Goal: Task Accomplishment & Management: Manage account settings

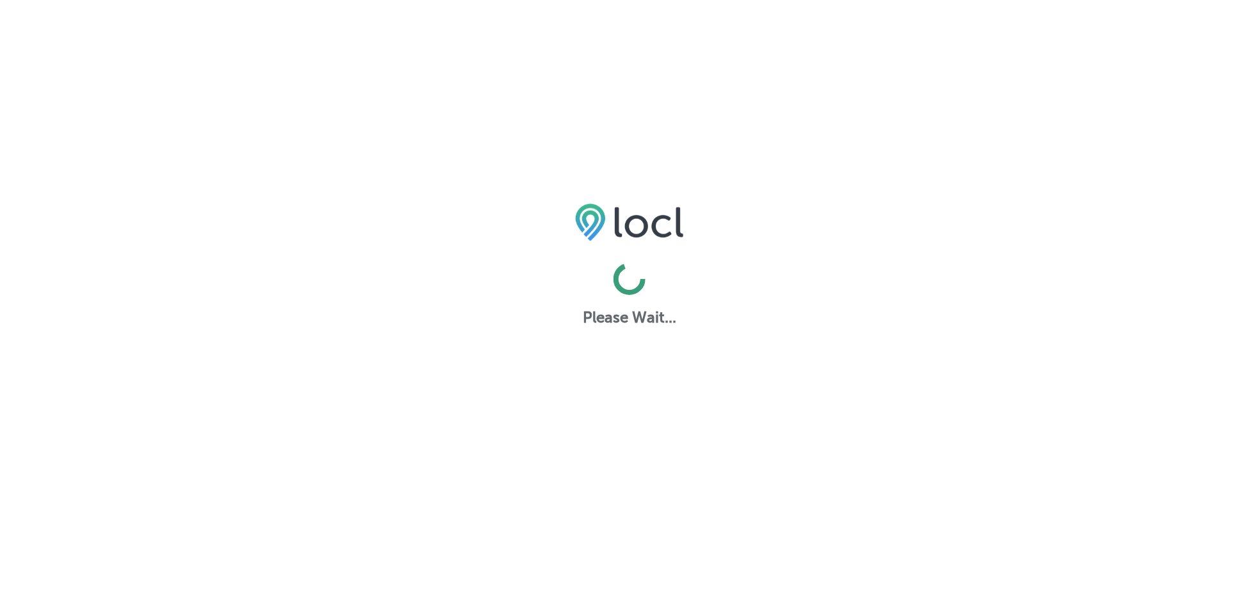
select select "US"
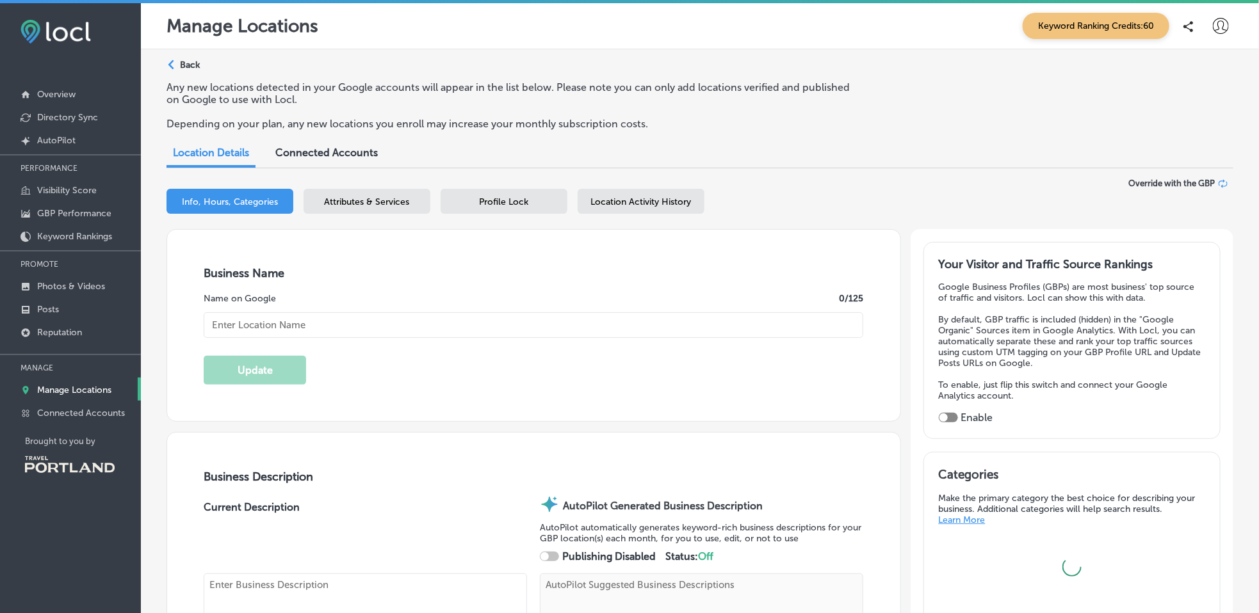
type textarea "Alegría Photo Booth is a Latina-owned family business in [GEOGRAPHIC_DATA], spe…"
type textarea "Alegria Photo Booth redefines photo booth rental with a blend of modern design …"
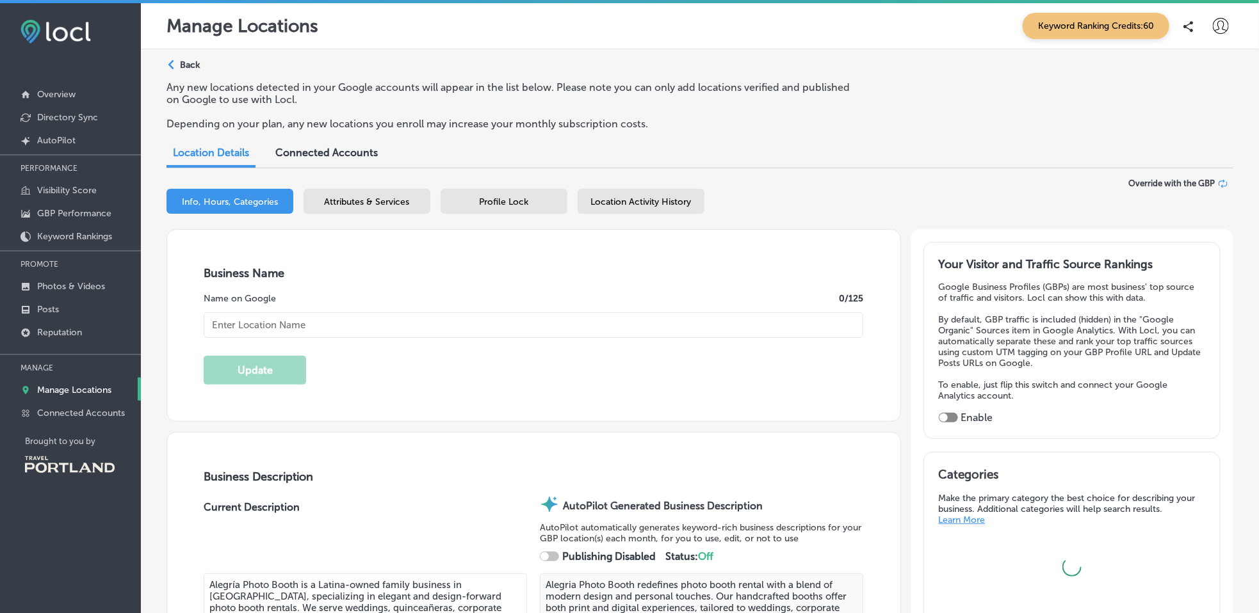
type input "[URL][DOMAIN_NAME]"
checkbox input "false"
type input "US"
type input "30"
type input "[EMAIL_ADDRESS][DOMAIN_NAME]"
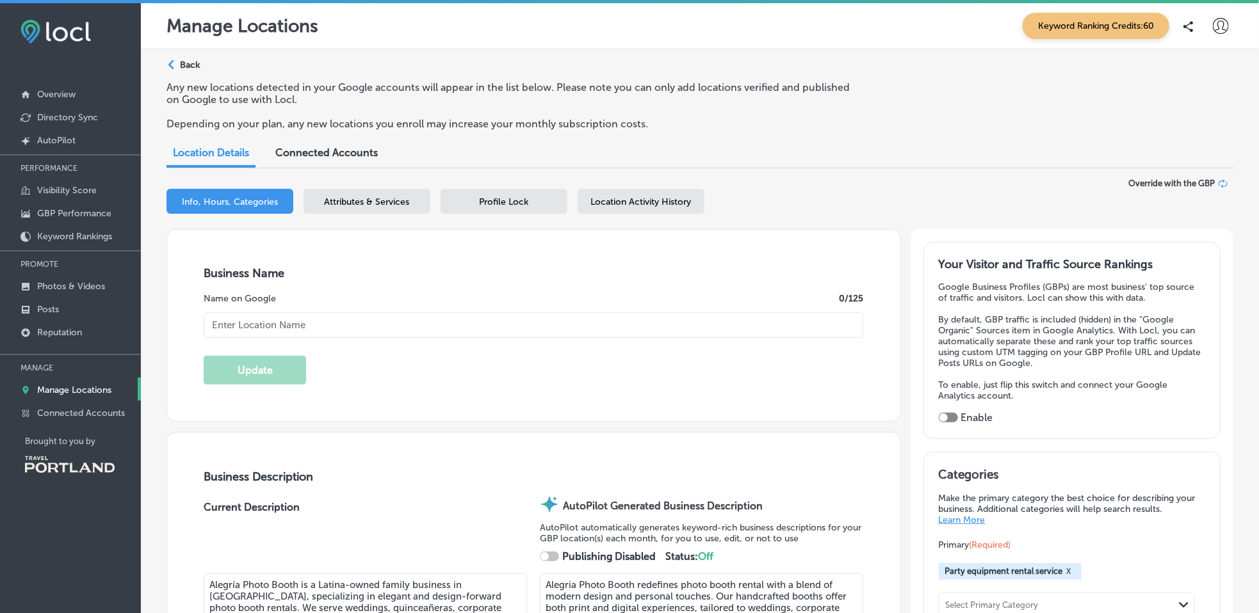
type input "[URL][DOMAIN_NAME]"
type input "Alegria Photo Booth"
type input "[PHONE_NUMBER]"
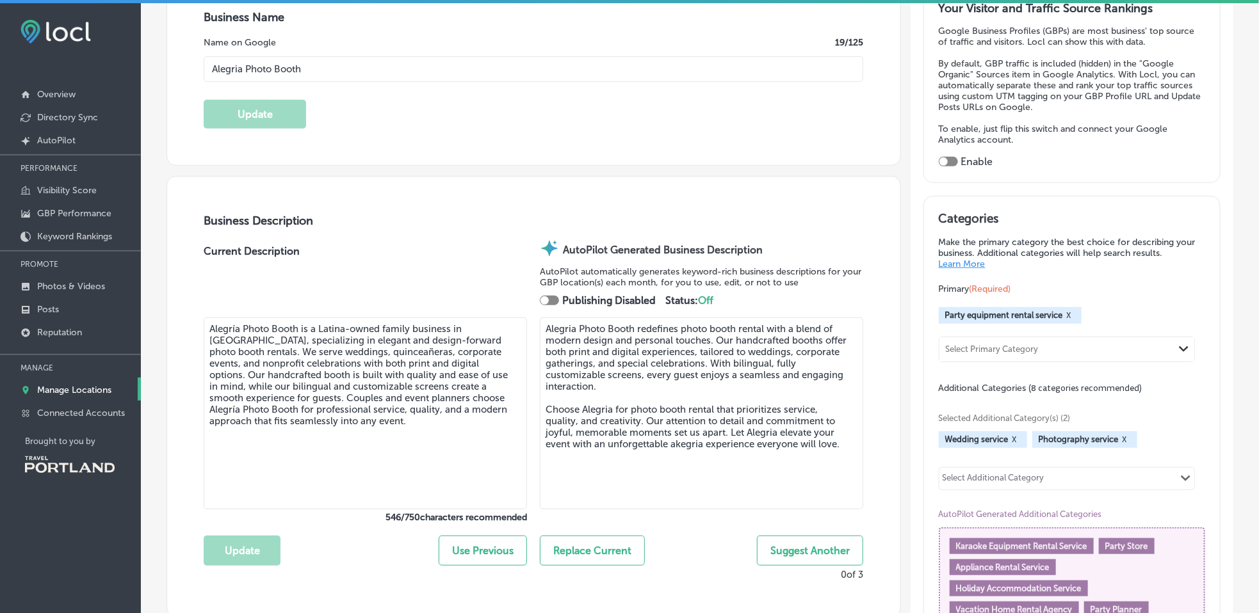
scroll to position [264, 0]
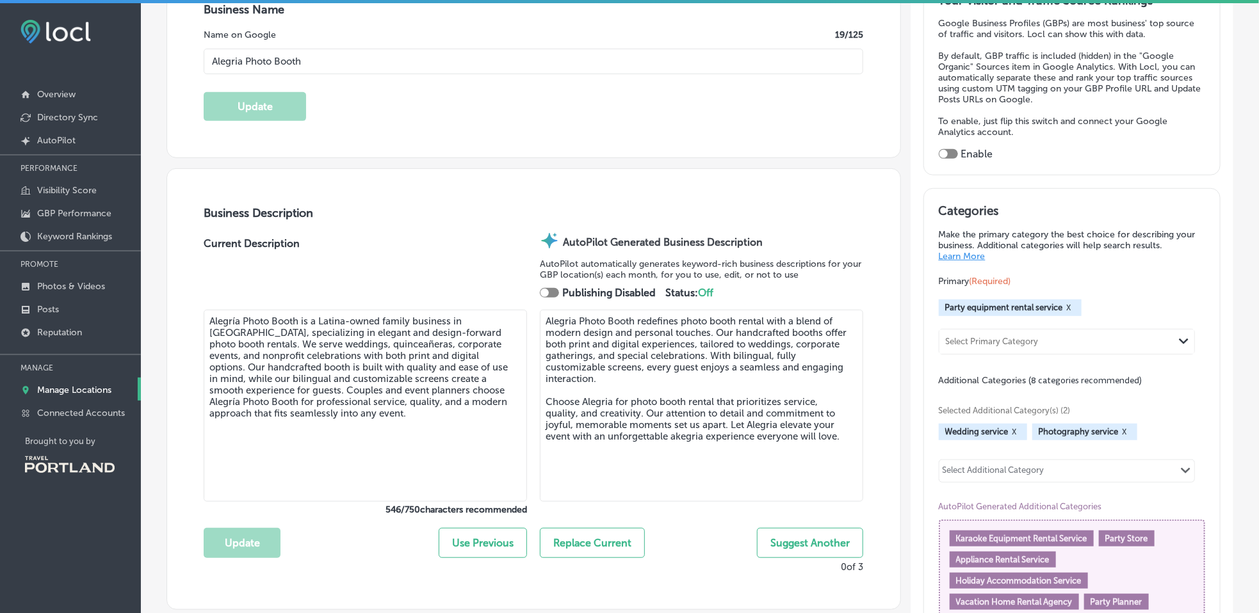
click at [480, 545] on button "Use Previous" at bounding box center [483, 543] width 88 height 30
type textarea "Alegría Photo Booth brings joy to your events with our elegant and sustainable …"
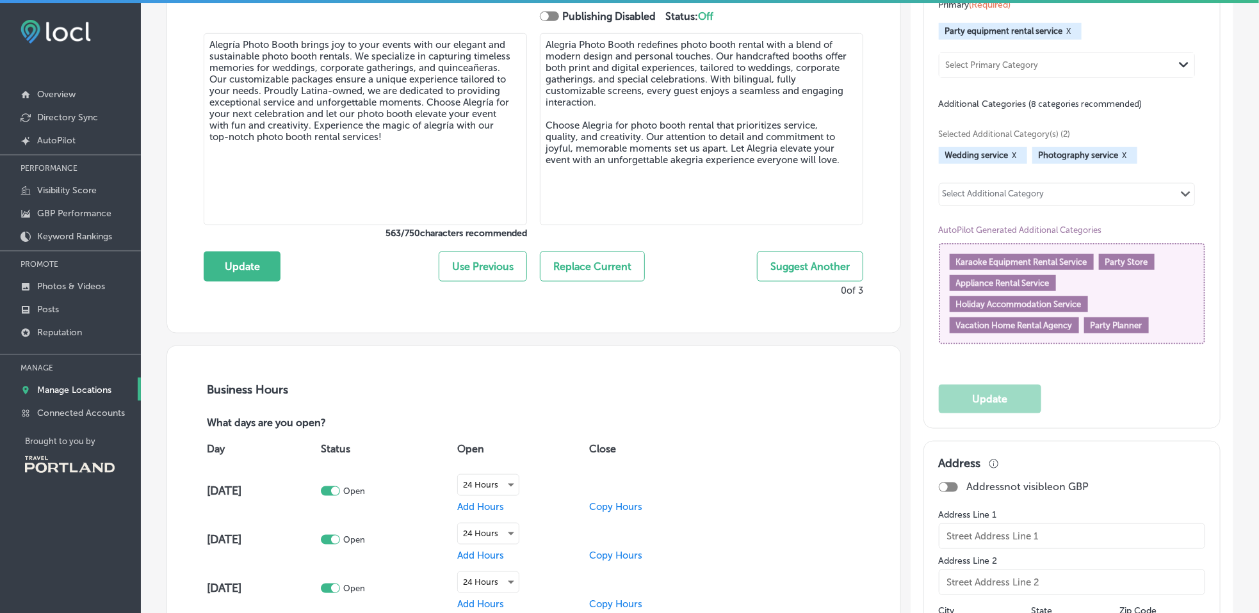
scroll to position [542, 0]
